Goal: Obtain resource: Obtain resource

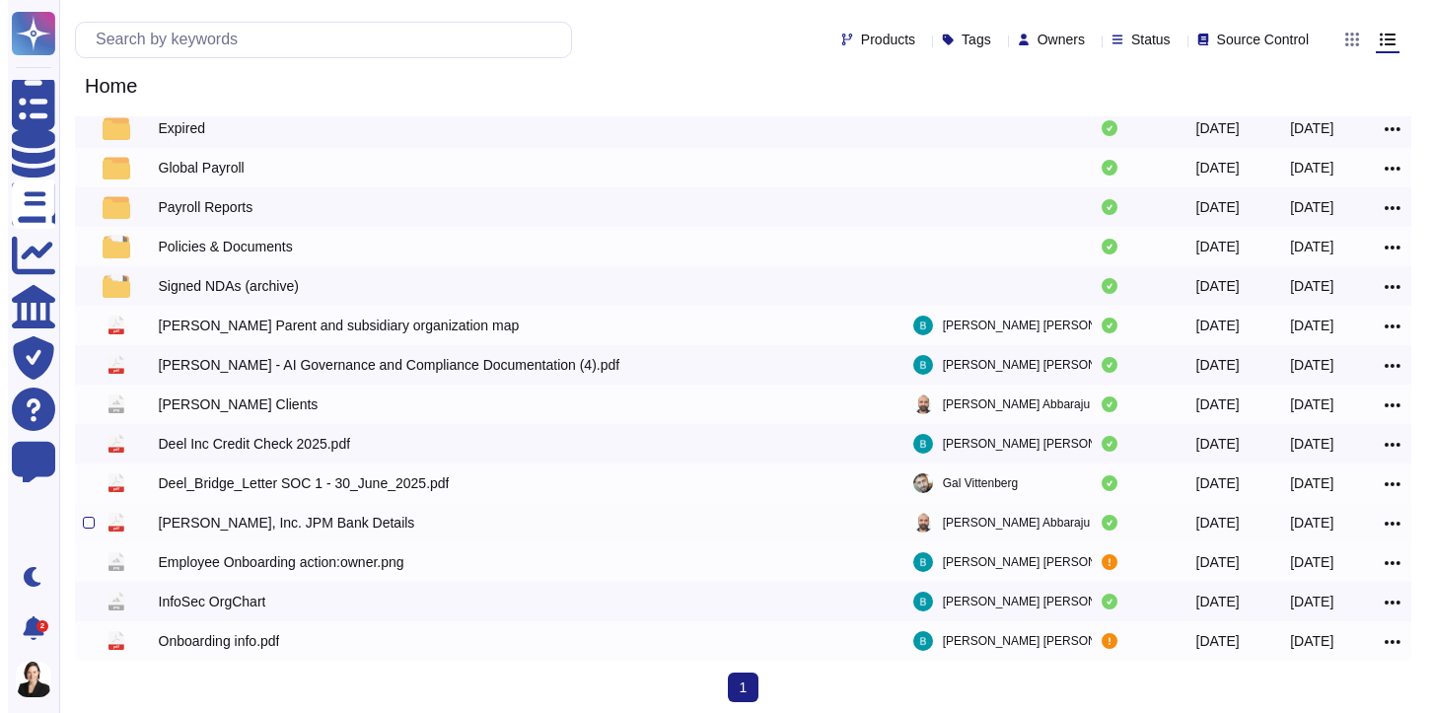
scroll to position [232, 0]
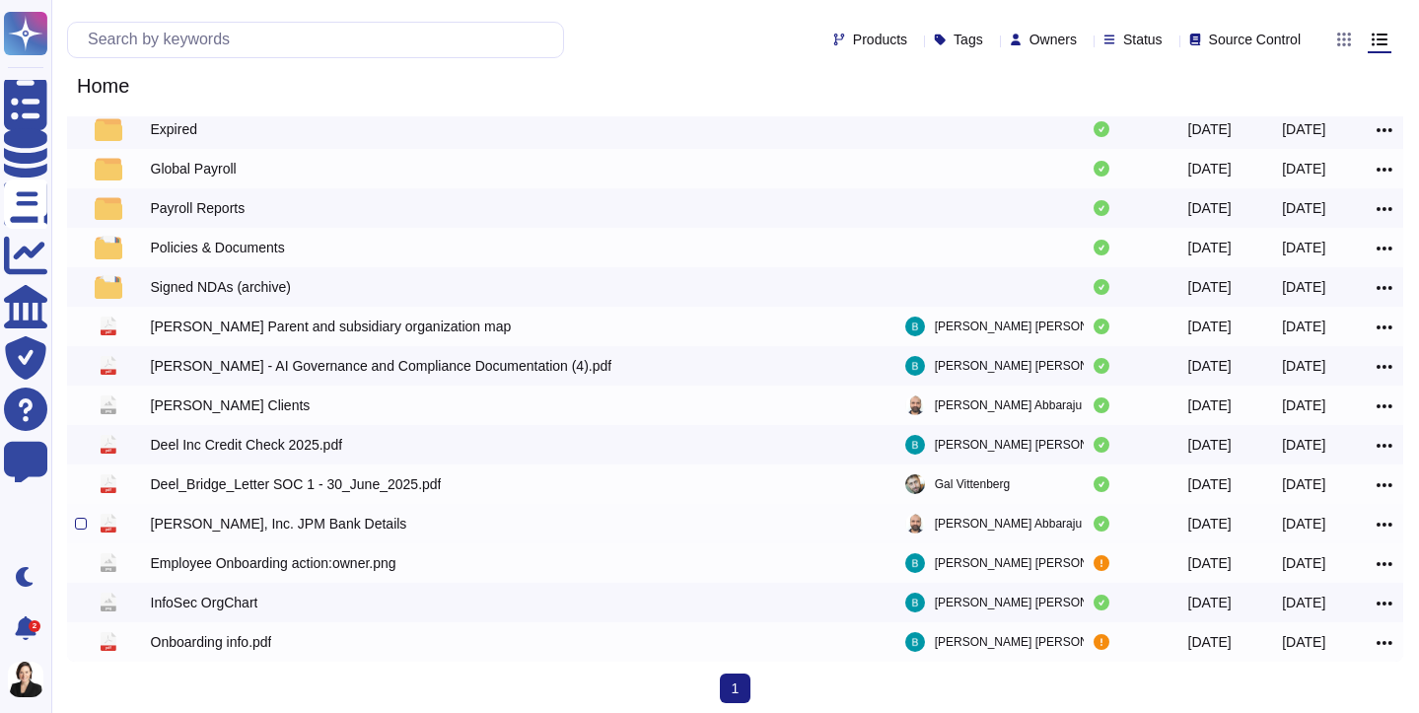
click at [298, 519] on div "[PERSON_NAME], Inc. JPM Bank Details" at bounding box center [279, 524] width 256 height 20
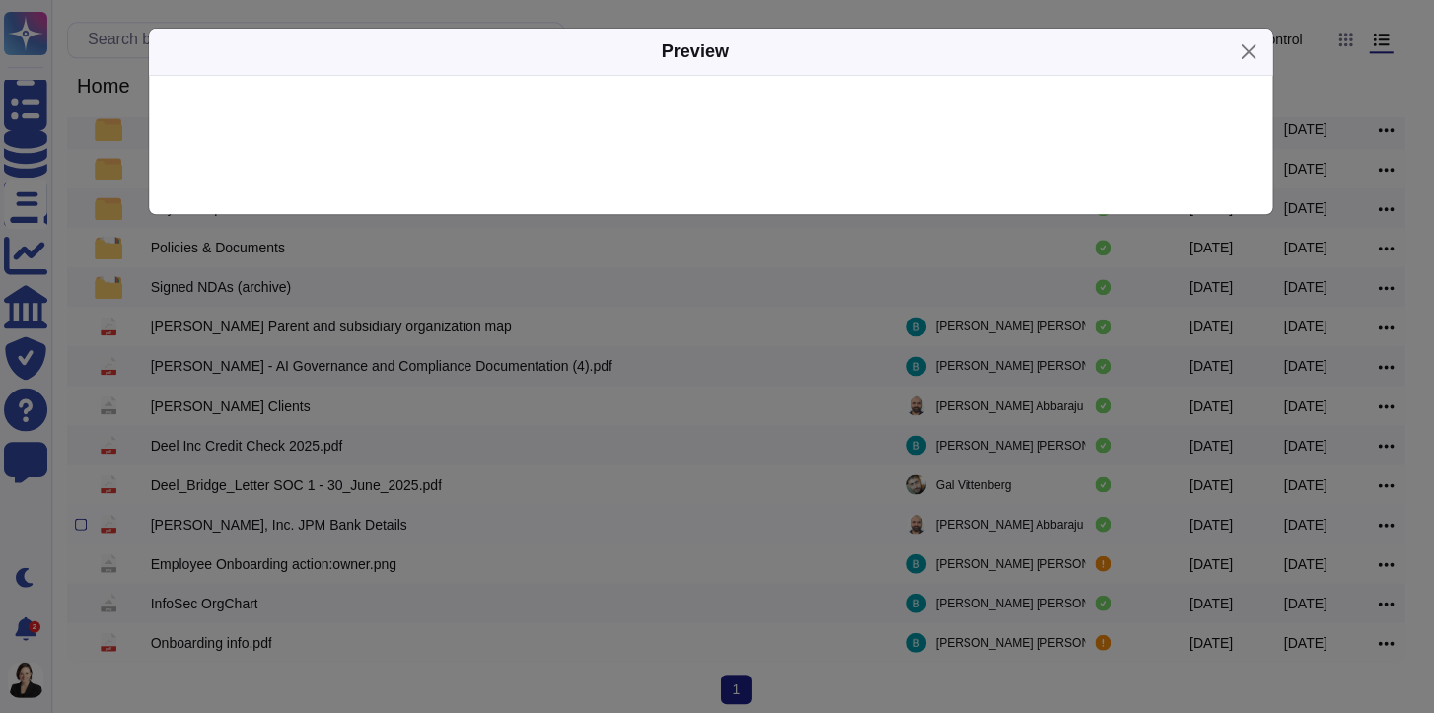
click at [298, 519] on div "Preview" at bounding box center [717, 356] width 1434 height 713
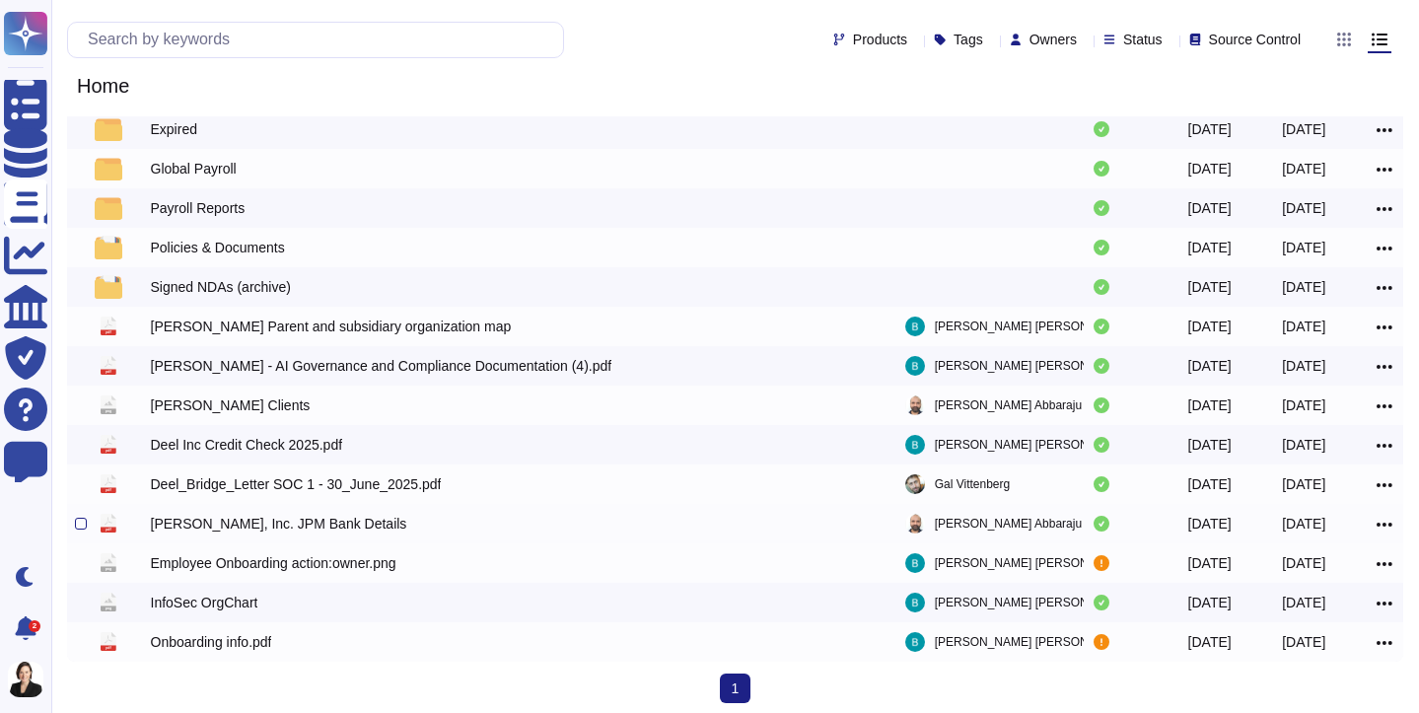
click at [298, 519] on div "[PERSON_NAME], Inc. JPM Bank Details" at bounding box center [279, 524] width 256 height 20
